Goal: Find specific page/section: Find specific page/section

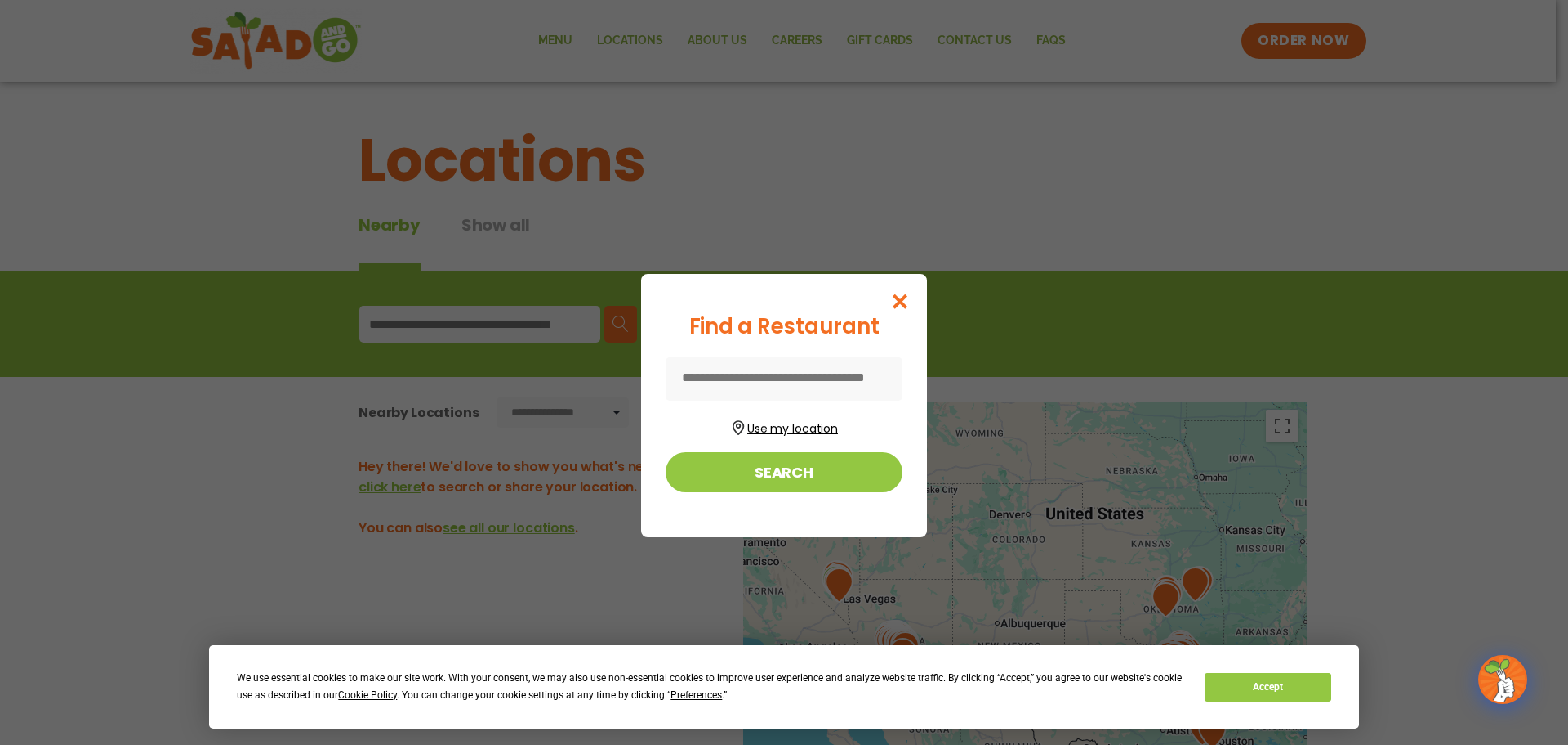
click at [821, 423] on button "Use my location" at bounding box center [784, 426] width 237 height 22
click at [1253, 688] on button "Accept" at bounding box center [1268, 687] width 126 height 28
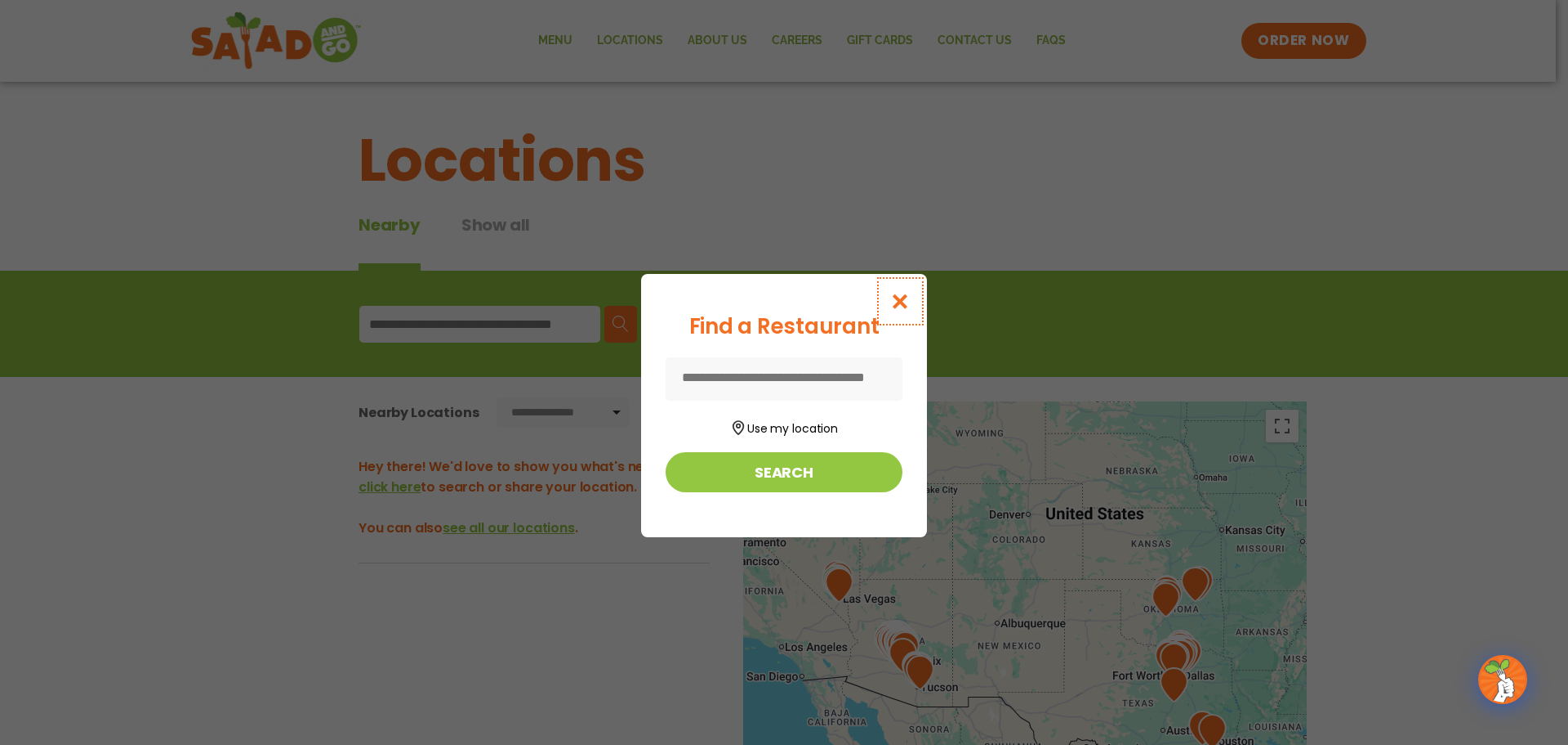
click at [899, 297] on icon "Close modal" at bounding box center [900, 301] width 20 height 17
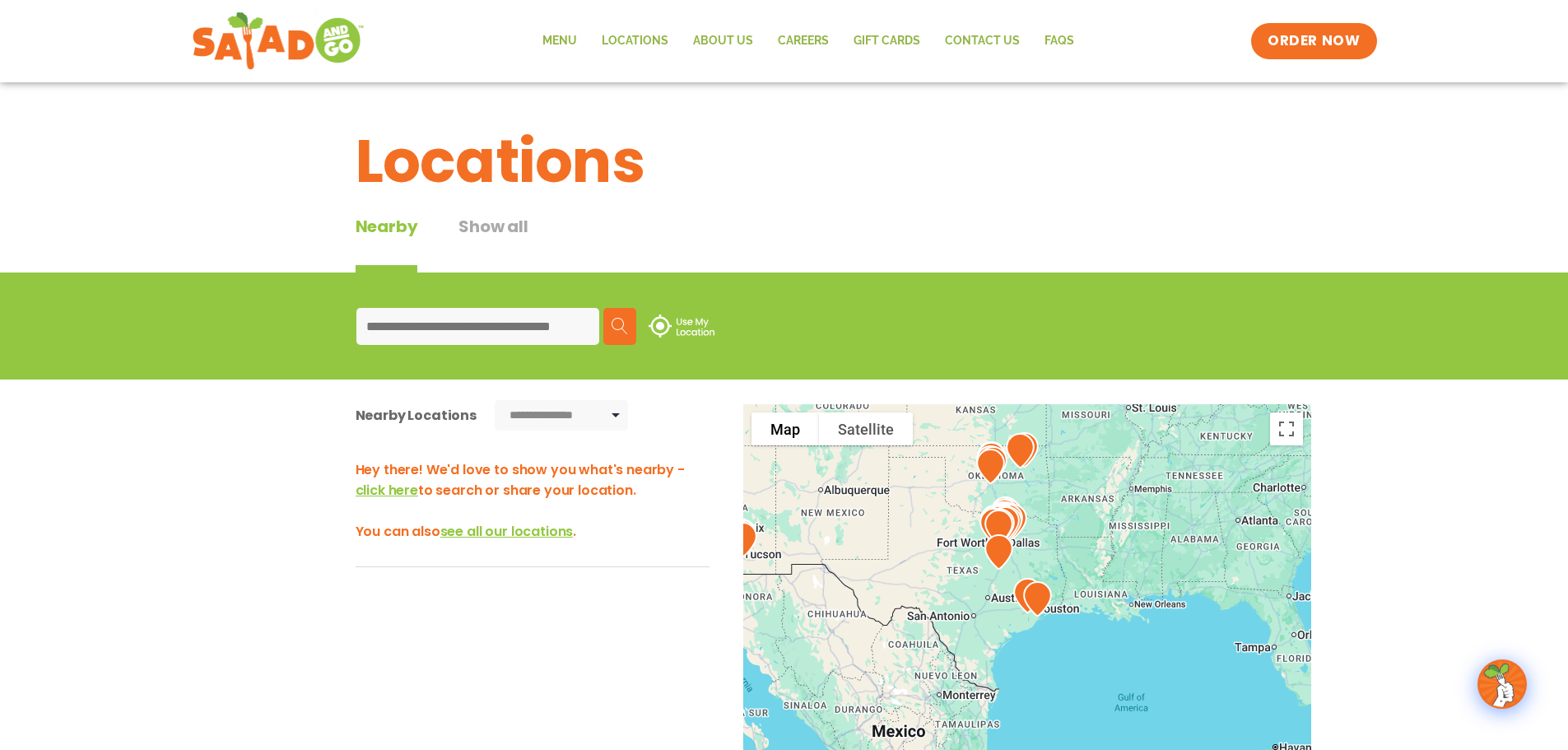
drag, startPoint x: 1019, startPoint y: 645, endPoint x: 877, endPoint y: 539, distance: 177.2
click at [877, 539] on div at bounding box center [1027, 676] width 568 height 544
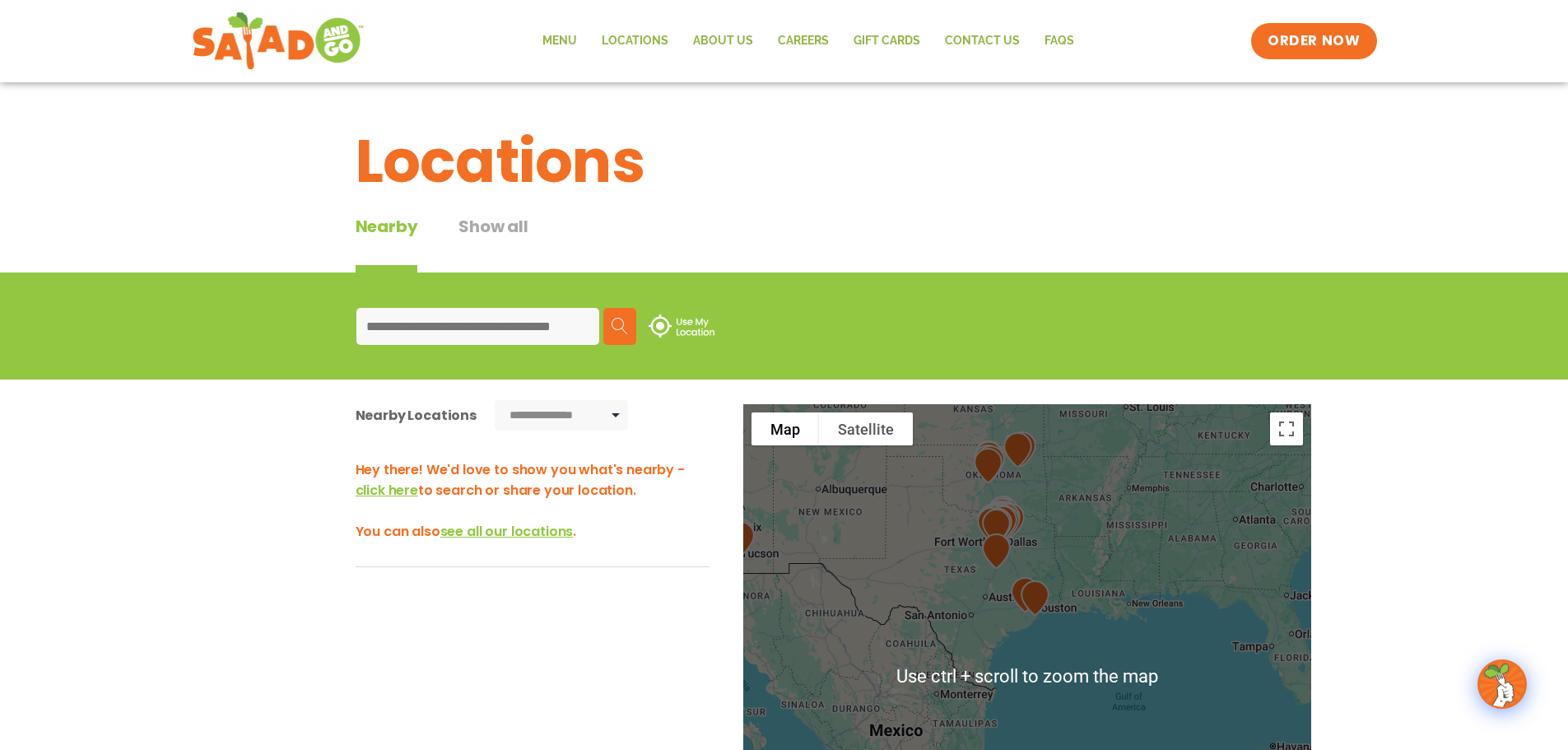
click at [1008, 604] on img at bounding box center [1025, 594] width 42 height 48
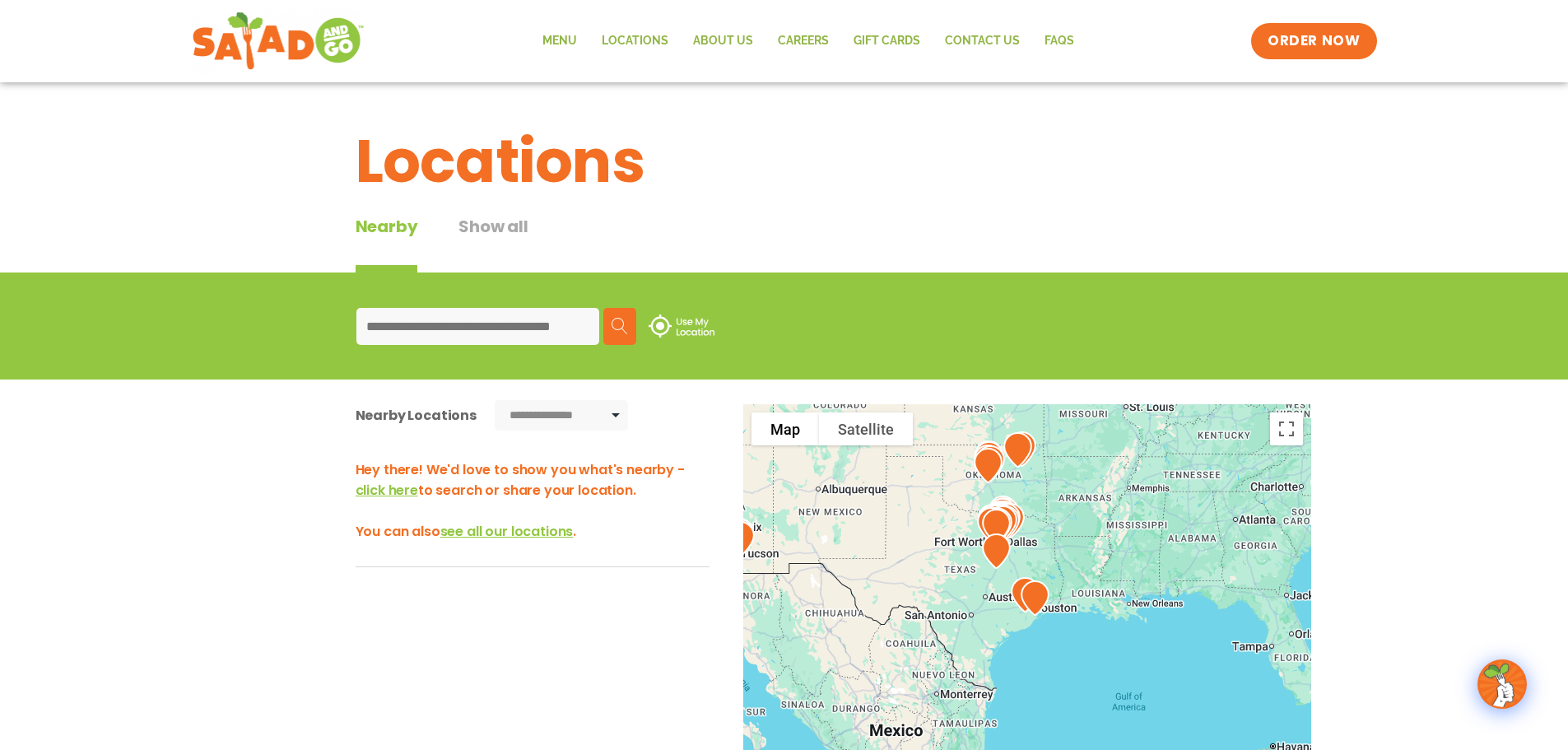
click at [876, 585] on div at bounding box center [1027, 676] width 568 height 544
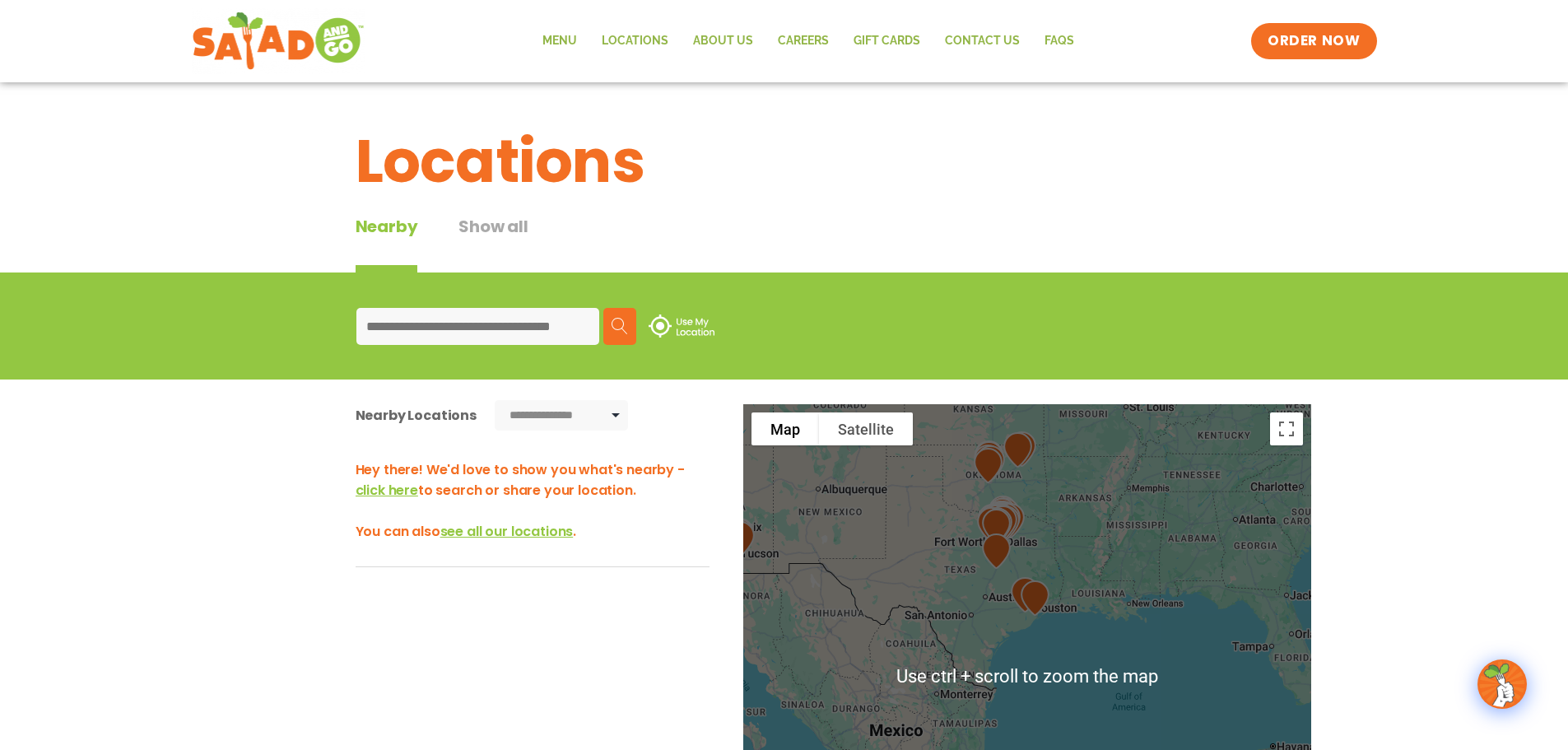
click at [1427, 570] on div "**********" at bounding box center [784, 695] width 1568 height 634
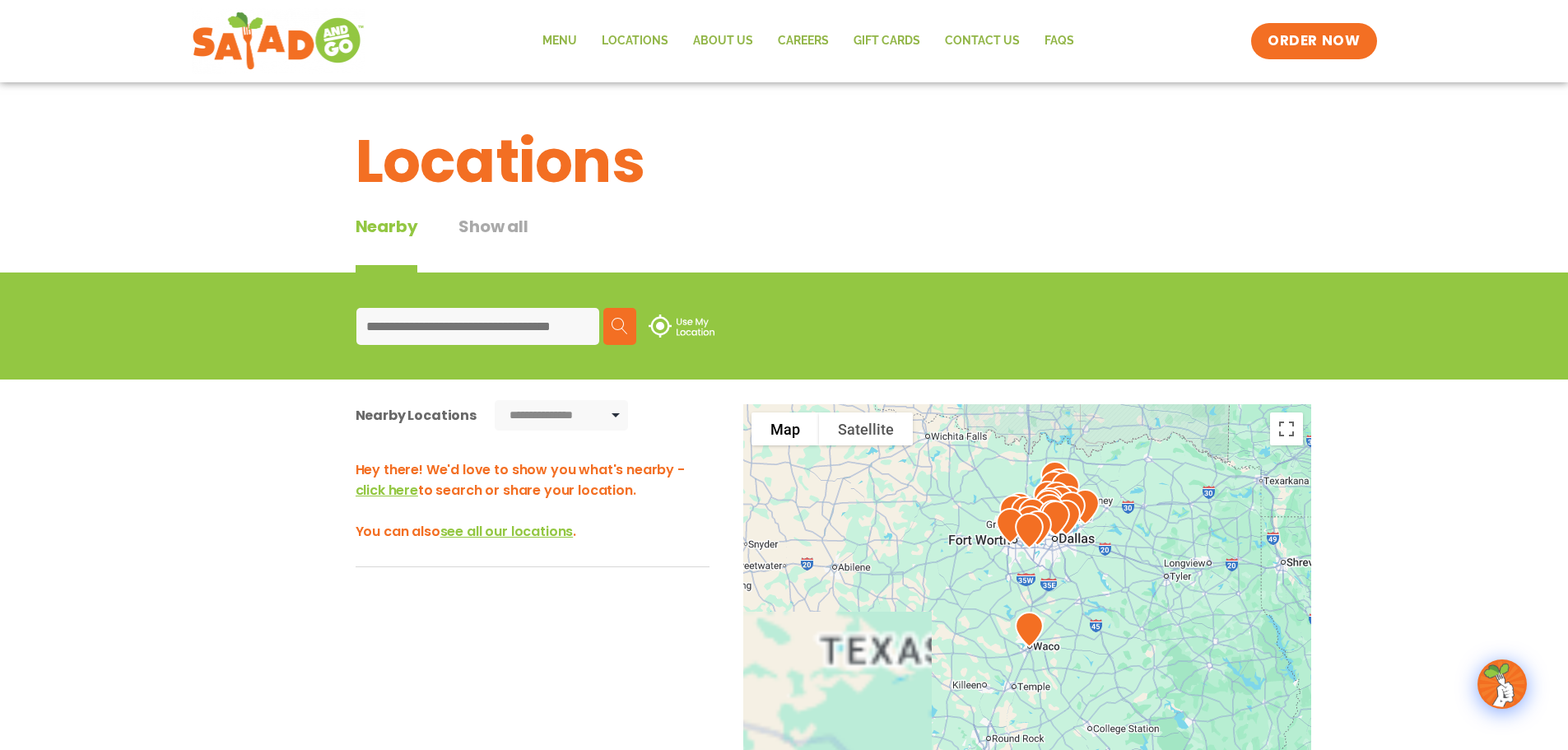
drag, startPoint x: 946, startPoint y: 531, endPoint x: 1261, endPoint y: 668, distance: 343.5
click at [1301, 709] on div at bounding box center [1027, 676] width 568 height 544
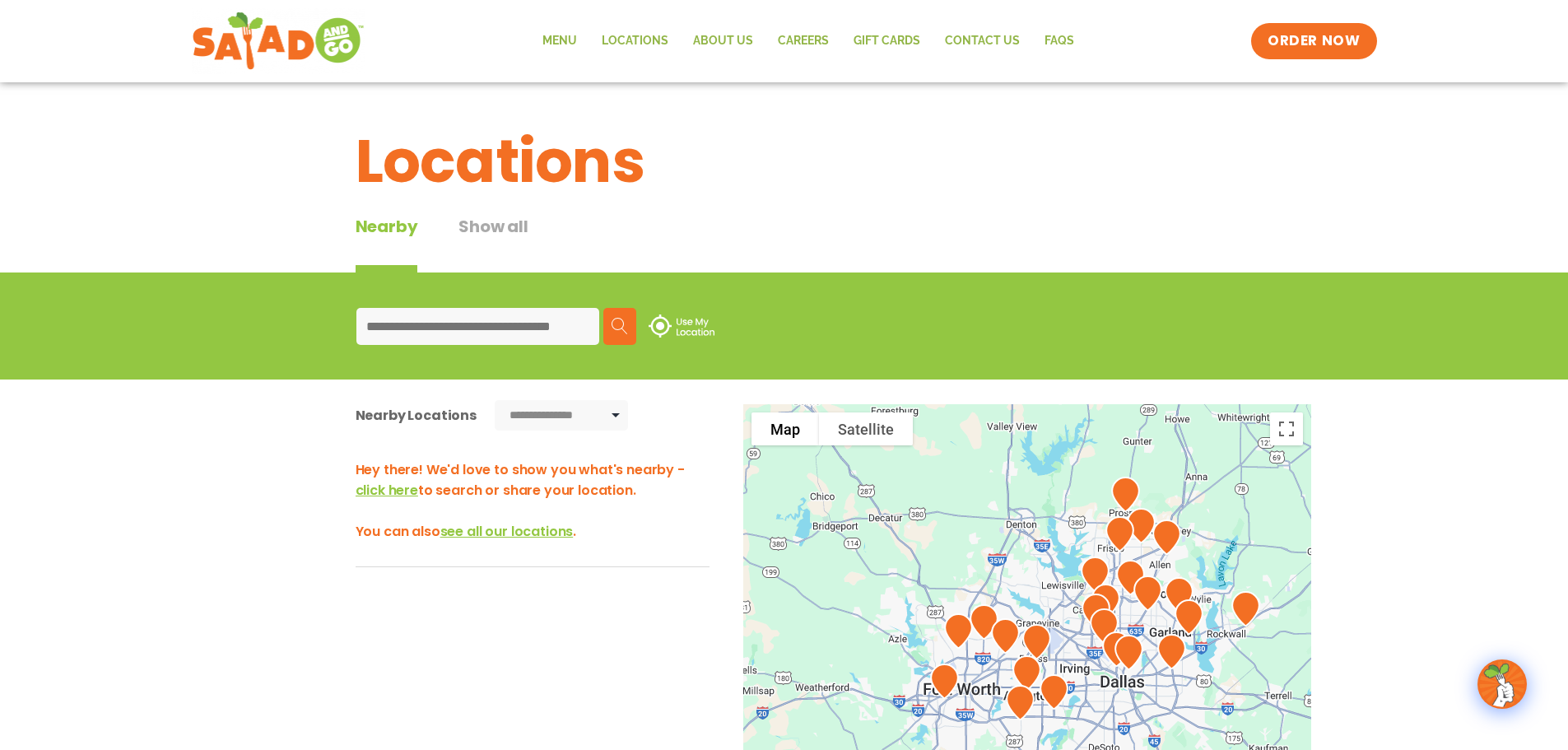
drag, startPoint x: 979, startPoint y: 537, endPoint x: 1259, endPoint y: 741, distance: 346.4
click at [1259, 741] on div at bounding box center [1027, 676] width 568 height 544
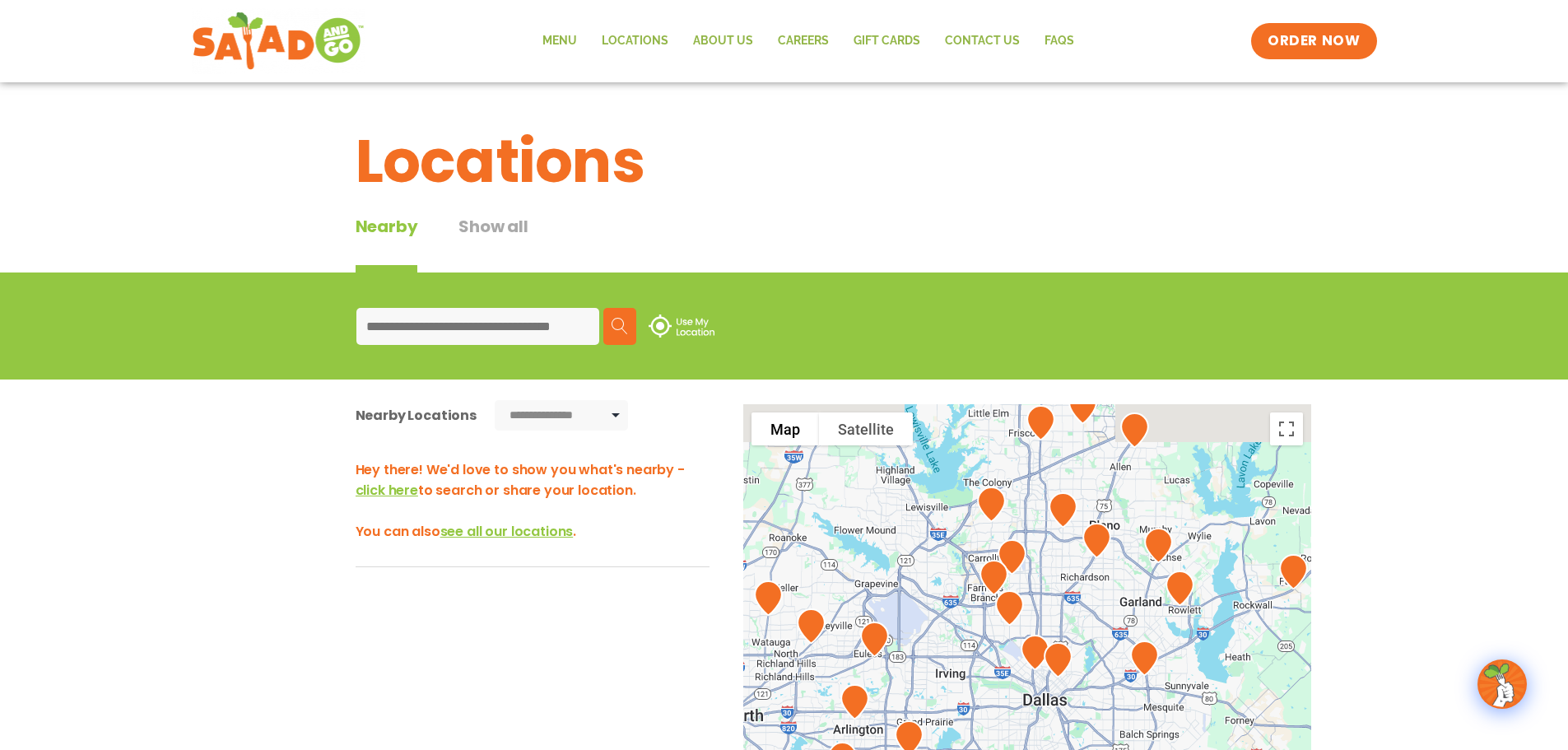
drag, startPoint x: 1039, startPoint y: 513, endPoint x: 1071, endPoint y: 578, distance: 72.4
click at [1071, 578] on div at bounding box center [1027, 676] width 568 height 544
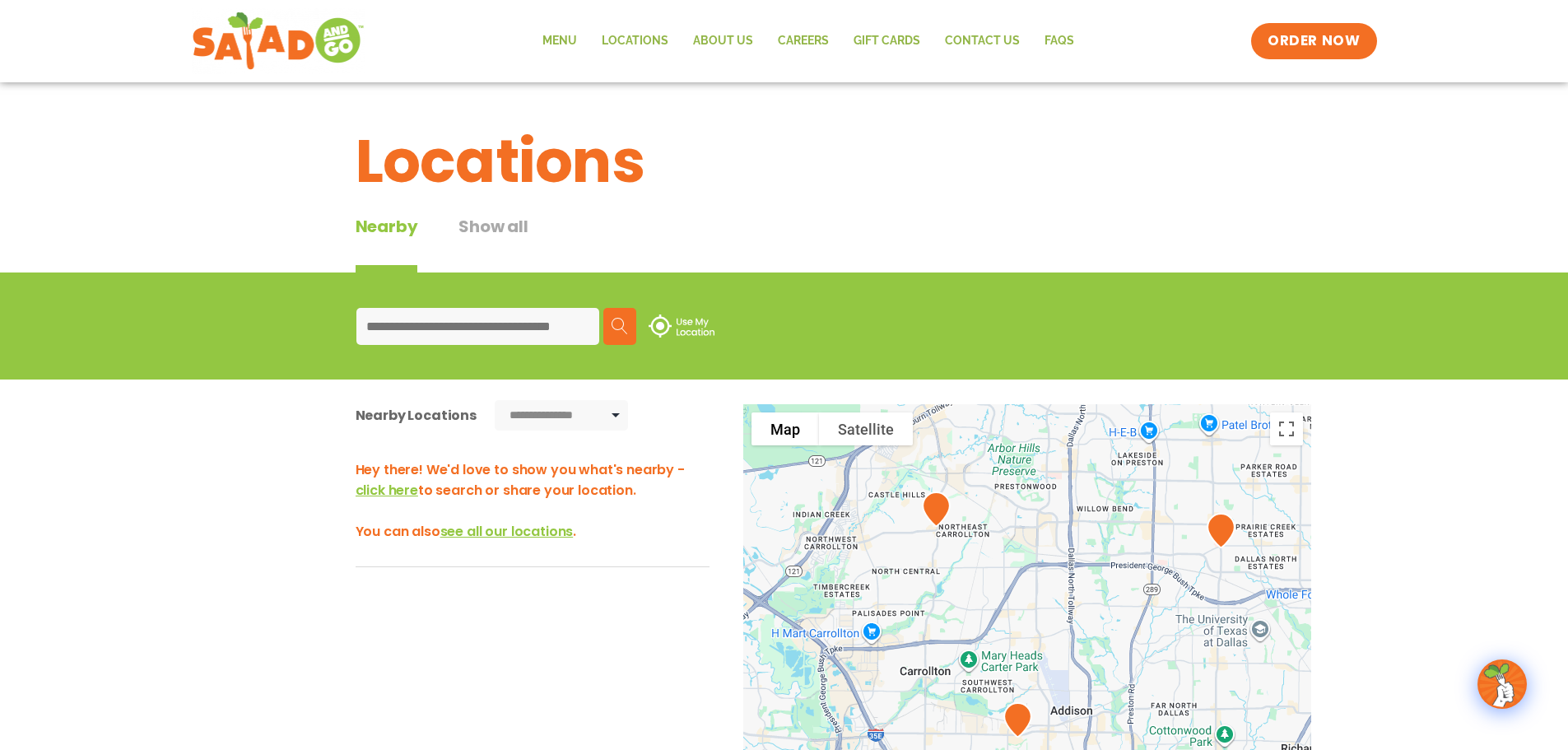
drag, startPoint x: 987, startPoint y: 534, endPoint x: 1076, endPoint y: 630, distance: 130.9
click at [1076, 630] on div at bounding box center [1027, 676] width 568 height 544
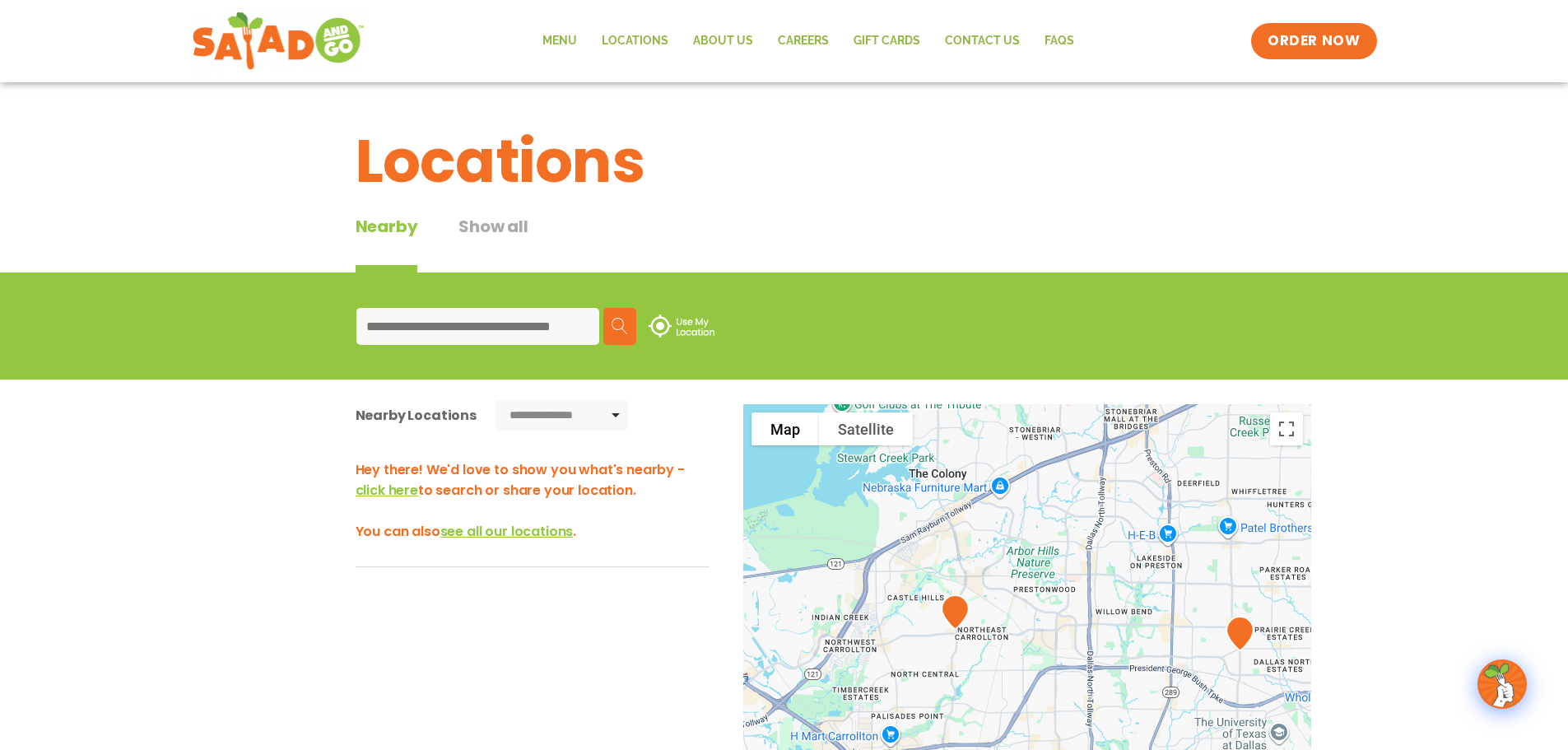
drag, startPoint x: 969, startPoint y: 558, endPoint x: 988, endPoint y: 664, distance: 107.7
click at [988, 664] on div at bounding box center [1027, 676] width 568 height 544
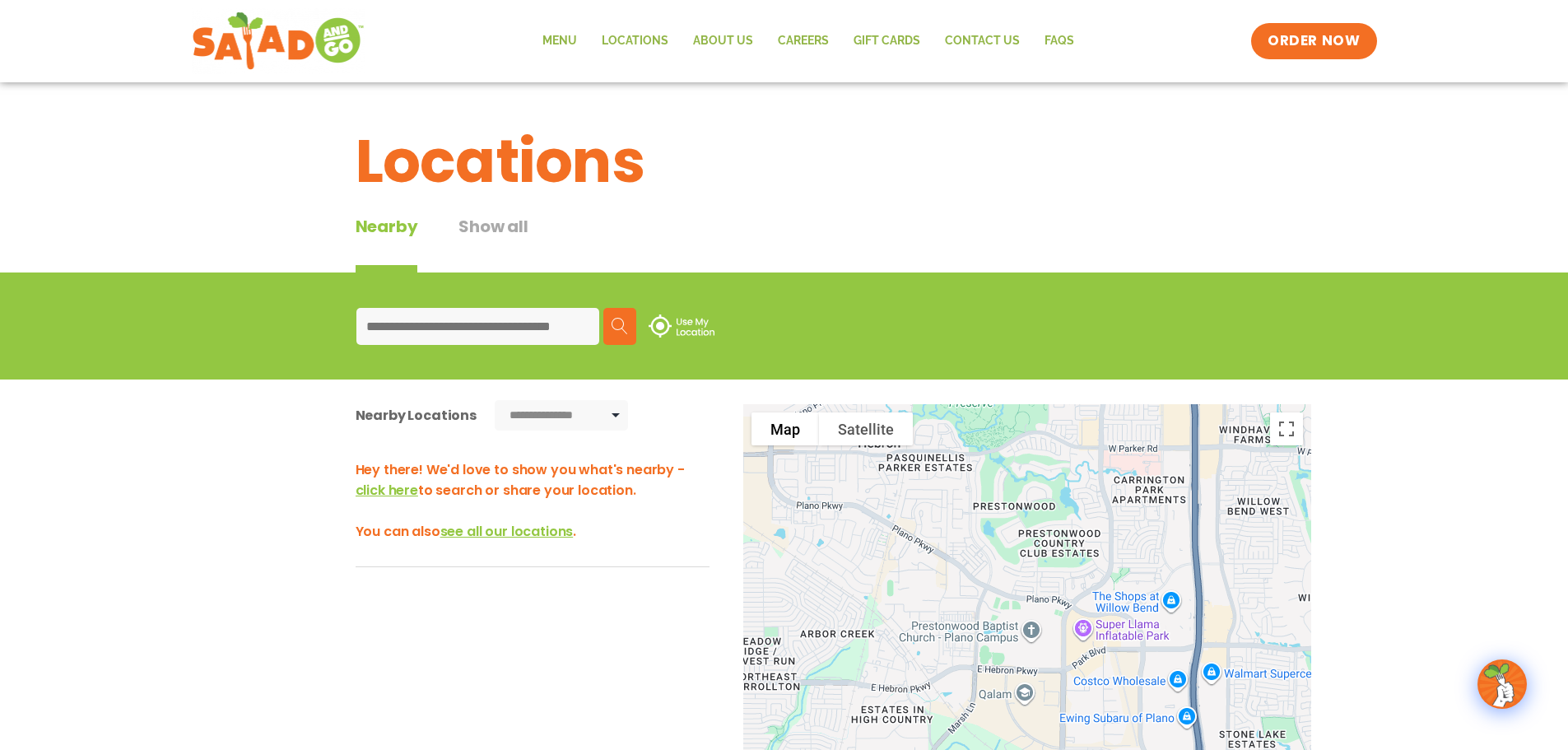
drag, startPoint x: 1076, startPoint y: 616, endPoint x: 869, endPoint y: 664, distance: 212.5
click at [869, 664] on div at bounding box center [1027, 676] width 568 height 544
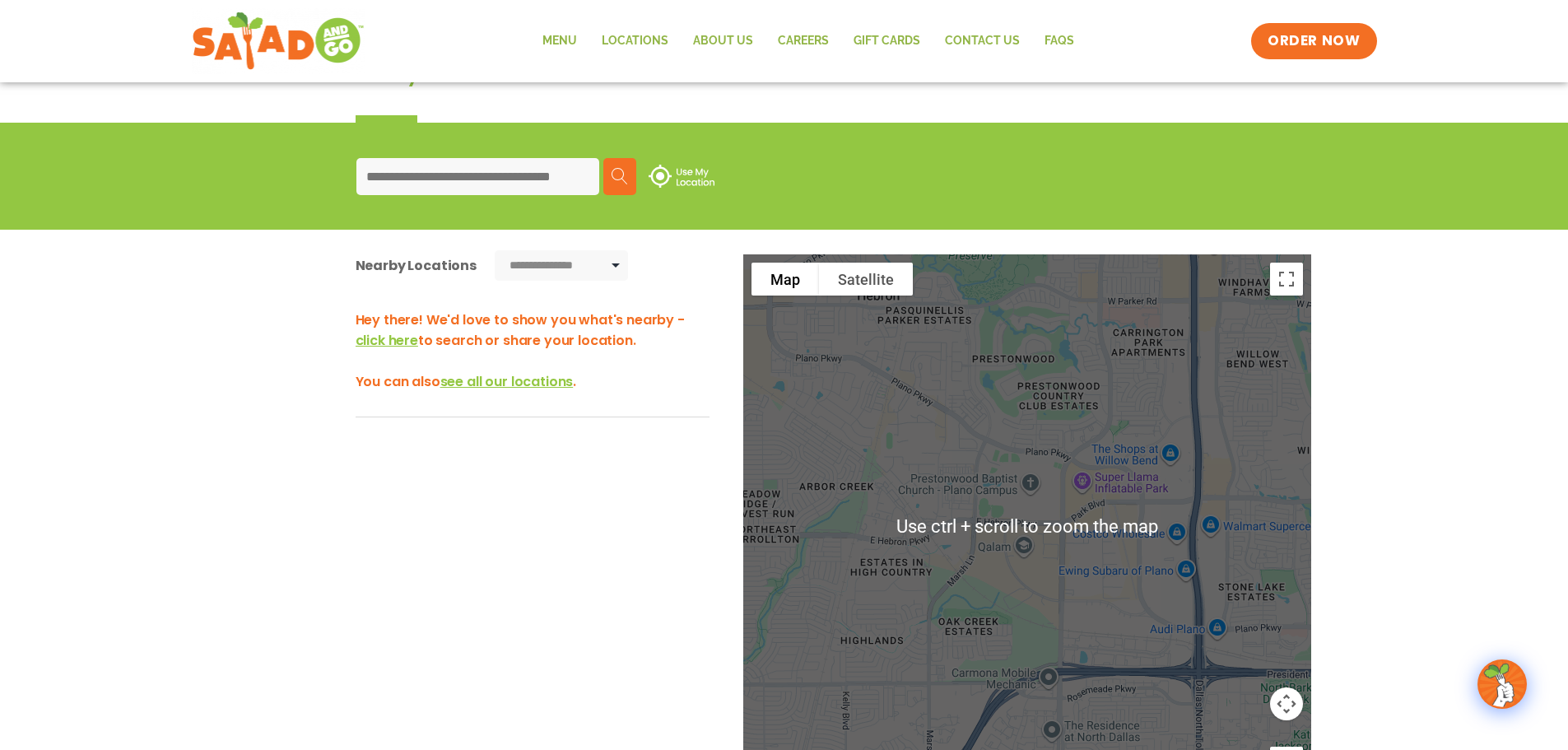
scroll to position [164, 0]
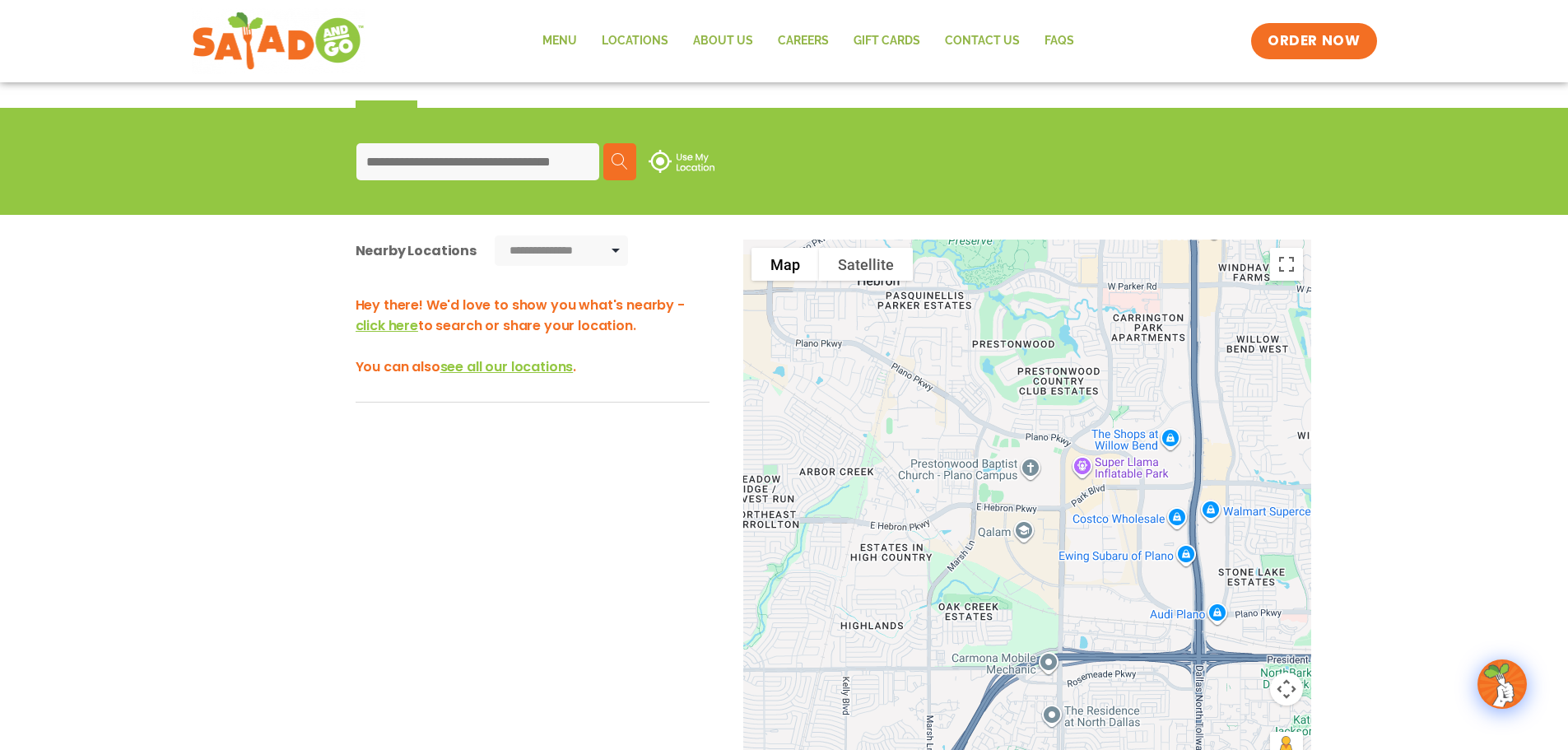
click at [559, 247] on select "**********" at bounding box center [561, 250] width 133 height 30
